Goal: Task Accomplishment & Management: Complete application form

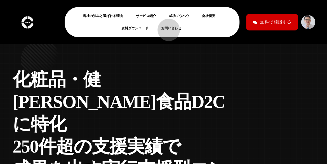
click at [166, 27] on link "お問い合わせ" at bounding box center [173, 28] width 25 height 7
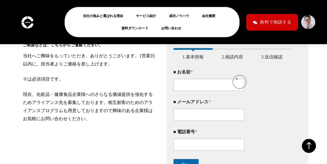
scroll to position [88, 0]
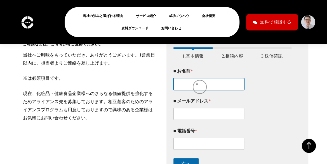
click at [197, 84] on input "■ お名前 *" at bounding box center [209, 84] width 71 height 12
type input "[PERSON_NAME]"
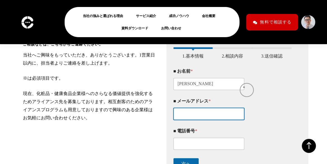
type input "[EMAIL_ADDRESS][DOMAIN_NAME]"
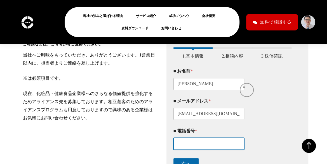
type input "08076985050"
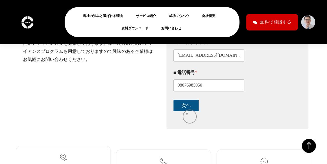
scroll to position [148, 0]
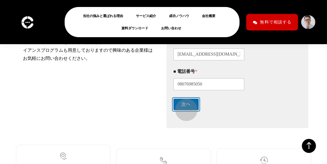
click at [183, 107] on button "次ヘ" at bounding box center [186, 104] width 25 height 11
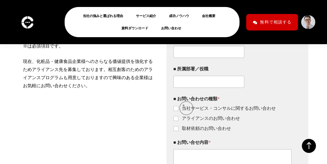
scroll to position [117, 0]
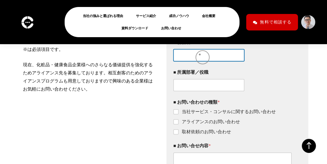
click at [200, 55] on input "■ 会社名 *" at bounding box center [209, 55] width 71 height 12
type input "合同会社Scoop"
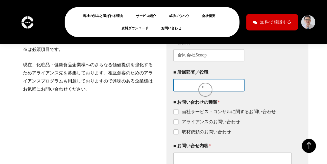
click at [203, 87] on input "■ 所属部署／役職" at bounding box center [209, 85] width 71 height 12
type input "m"
type input "d"
type input "ｄ"
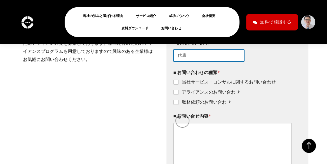
scroll to position [148, 0]
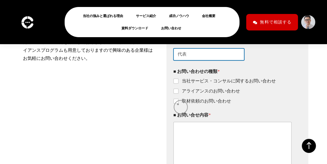
type input "代表"
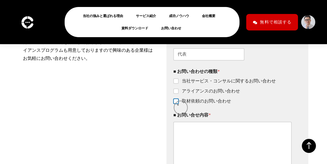
click at [178, 104] on input "取材依頼のお問い合わせ" at bounding box center [176, 101] width 4 height 4
checkbox input "true"
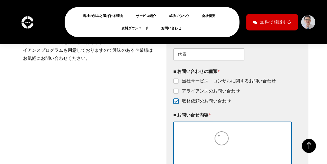
click at [219, 136] on textarea "■ お問い合せ内容 *" at bounding box center [233, 152] width 118 height 61
paste textarea "loremipsumdo。 sitame、consectet、Adipi、elitseddoeiusmodtEmporincididunt。 ut、labor…"
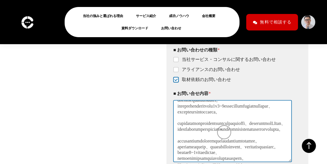
scroll to position [0, 0]
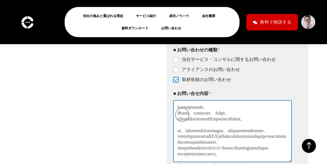
click at [179, 112] on textarea "■ お問い合せ内容 *" at bounding box center [233, 130] width 118 height 61
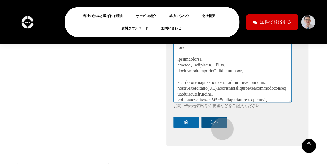
scroll to position [230, 0]
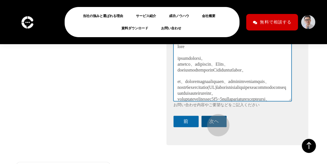
type textarea "lore ipsumdolorsi。 ametco、adipiscin、Elits、doeiusmodtemporinCididuntutlabor。 et、…"
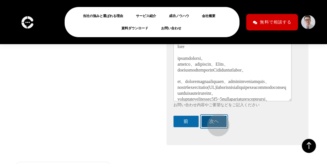
click at [216, 123] on button "次ヘ" at bounding box center [214, 121] width 25 height 11
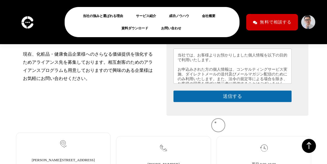
scroll to position [117, 0]
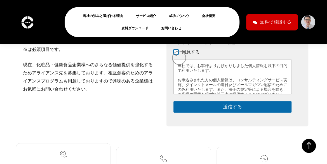
click at [176, 55] on input "同意する" at bounding box center [176, 52] width 4 height 4
checkbox input "true"
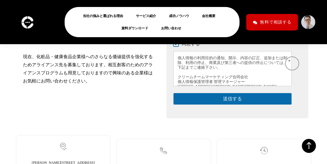
scroll to position [163, 0]
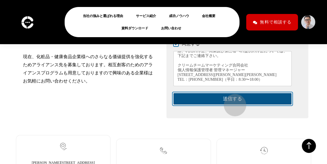
click at [232, 102] on button "送信する" at bounding box center [233, 98] width 118 height 11
